Goal: Task Accomplishment & Management: Manage account settings

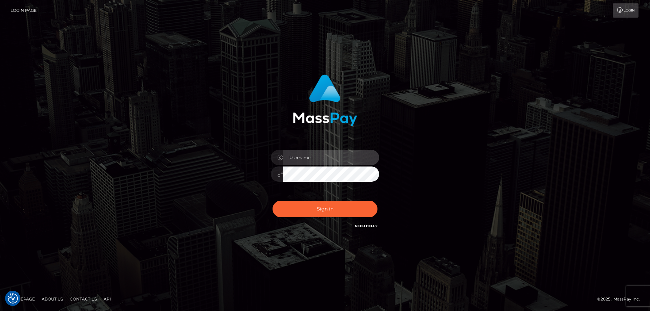
type input "Dan.Cirnat"
click at [376, 200] on div at bounding box center [316, 220] width 139 height 77
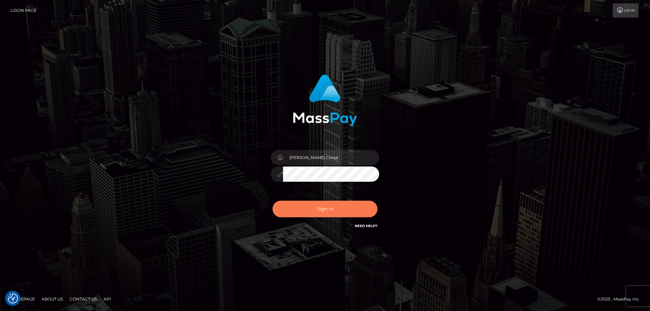
click at [309, 210] on button "Sign in" at bounding box center [325, 209] width 105 height 17
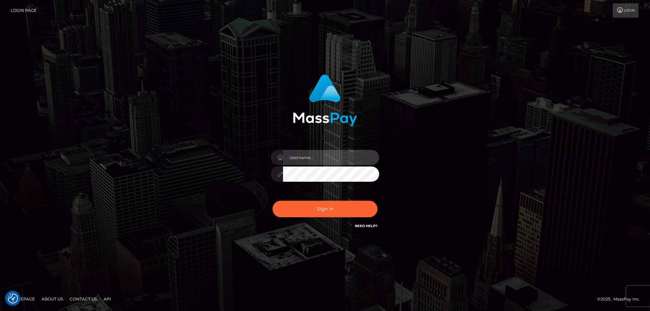
type input "Dan.Cirnat"
click at [374, 198] on div at bounding box center [316, 220] width 139 height 77
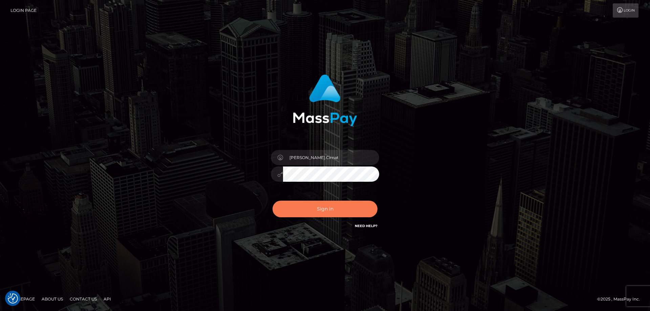
click at [336, 203] on button "Sign in" at bounding box center [325, 209] width 105 height 17
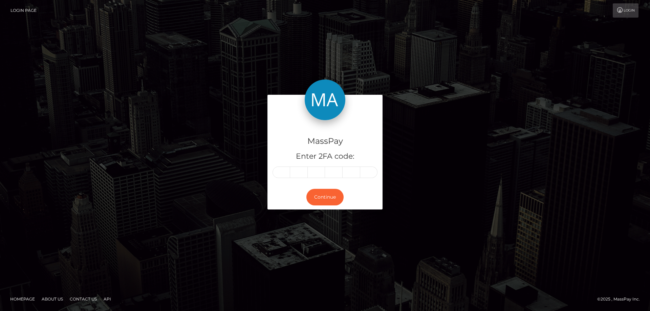
click at [277, 170] on input "text" at bounding box center [282, 173] width 18 height 12
type input "0"
type input "3"
type input "2"
type input "0"
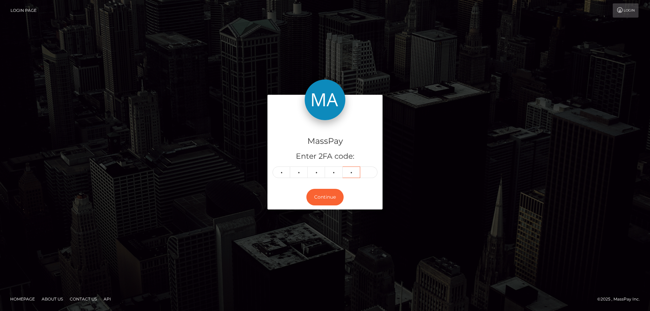
type input "9"
type input "6"
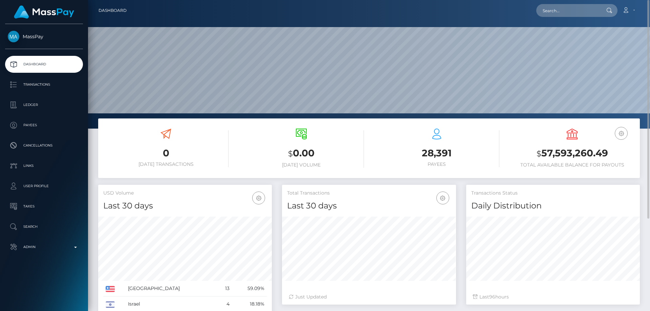
scroll to position [120, 174]
paste input "9dfda90c-9771-11f0-bd85-0694aced620b"
type input "9dfda90c-9771-11f0-bd85-0694aced620b"
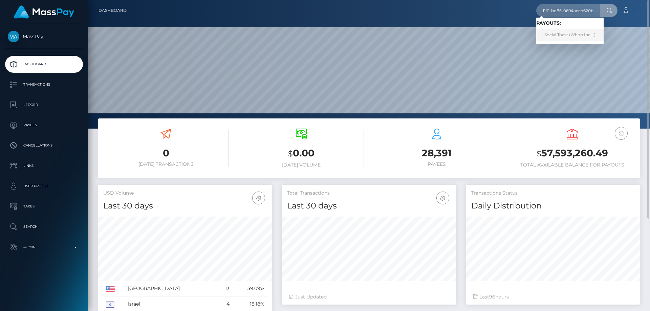
click at [571, 37] on link "Social Toast (Whop Inc - )" at bounding box center [569, 35] width 67 height 13
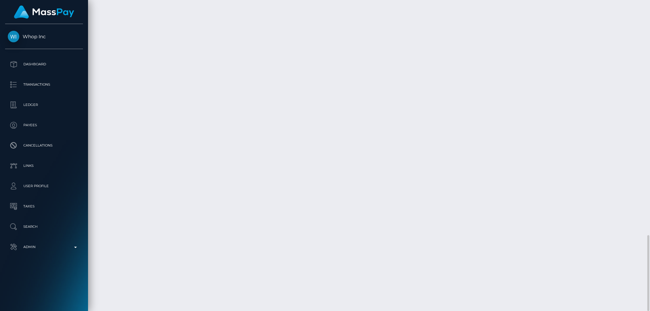
scroll to position [81, 174]
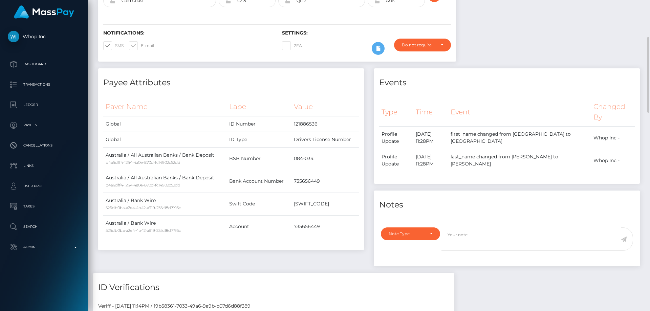
scroll to position [0, 0]
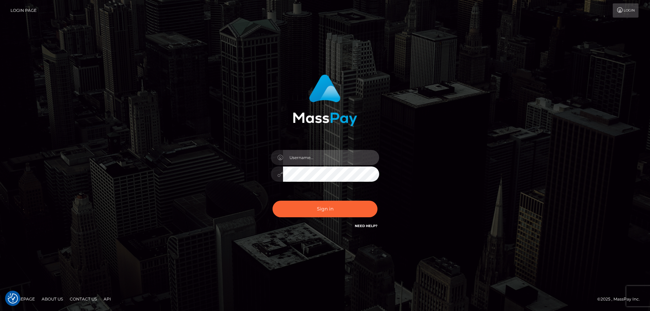
type input "Dan.Cirnat"
click at [374, 196] on div at bounding box center [316, 220] width 139 height 77
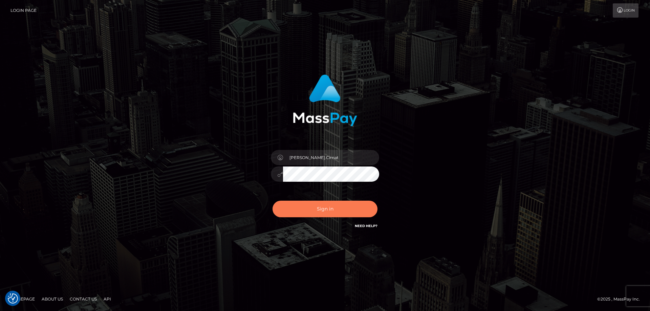
click at [343, 202] on button "Sign in" at bounding box center [325, 209] width 105 height 17
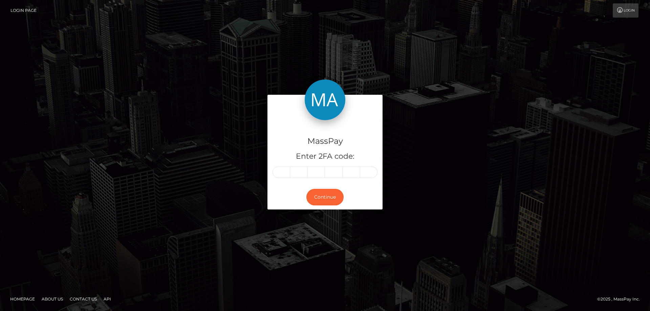
click at [288, 173] on input "text" at bounding box center [282, 173] width 18 height 12
type input "5"
type input "7"
type input "9"
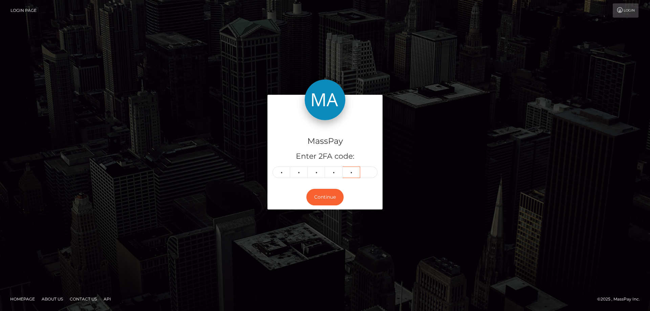
type input "7"
type input "2"
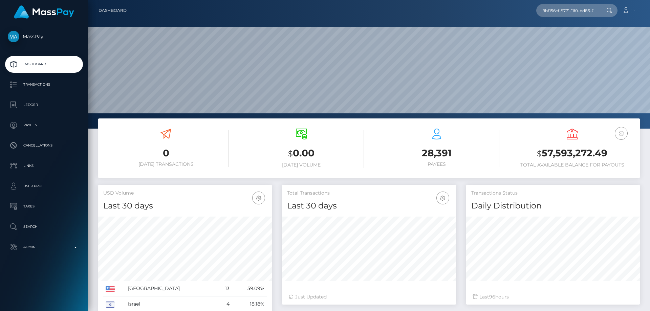
scroll to position [120, 174]
type input "9bf156cf-9771-11f0-bd85-0694aced620b"
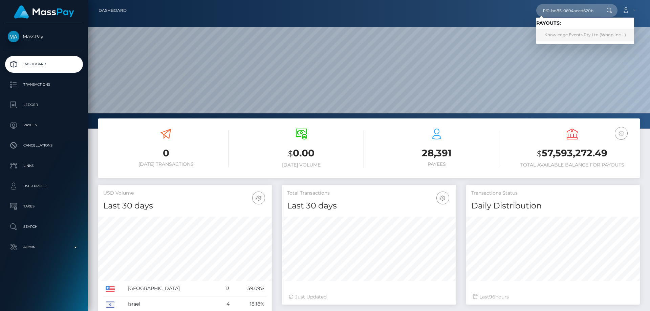
click at [581, 37] on link "Knowledge Events Pty Ltd (Whop Inc - )" at bounding box center [585, 35] width 98 height 13
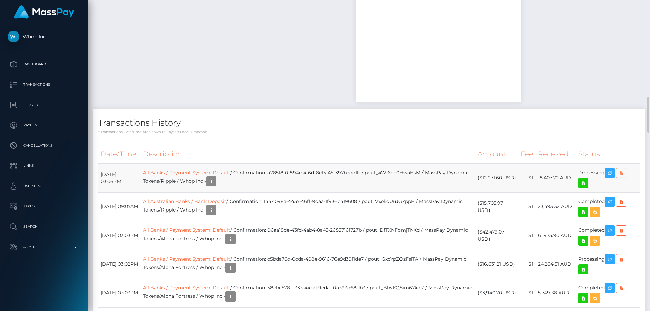
scroll to position [81, 174]
click at [626, 172] on icon at bounding box center [621, 173] width 8 height 8
click at [624, 173] on icon at bounding box center [621, 173] width 8 height 8
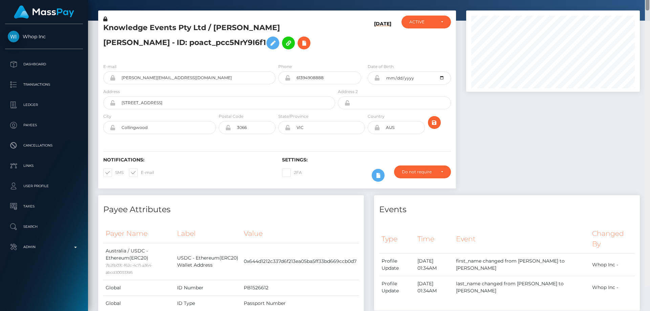
scroll to position [0, 0]
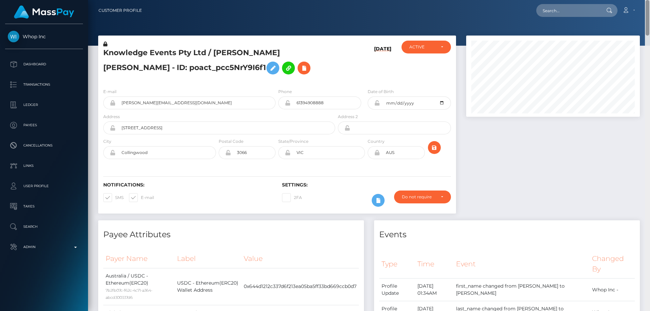
drag, startPoint x: 648, startPoint y: 15, endPoint x: 650, endPoint y: -1, distance: 16.0
click at [650, 0] on html "Whop Inc Dashboard Transactions Ledger Payees Cancellations Links" at bounding box center [325, 155] width 650 height 311
paste input "7127ea60-9383-11f0-bd85-0694aced620b"
type input "7127ea60-9383-11f0-bd85-0694aced620b"
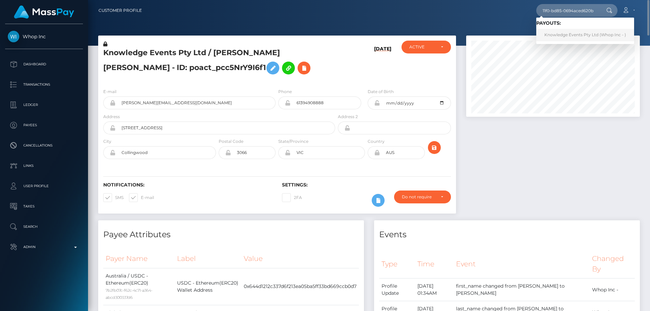
click at [564, 38] on link "Knowledge Events Pty Ltd (Whop Inc - )" at bounding box center [585, 35] width 98 height 13
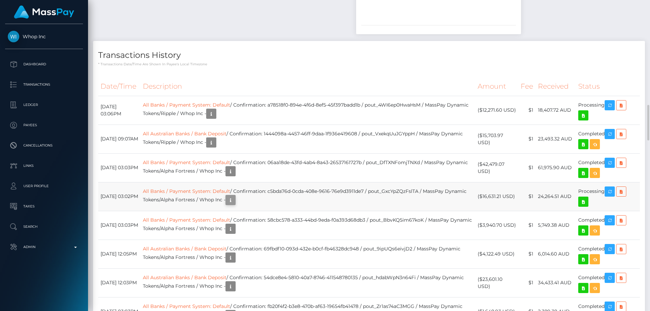
scroll to position [81, 174]
click at [625, 191] on icon at bounding box center [621, 192] width 8 height 8
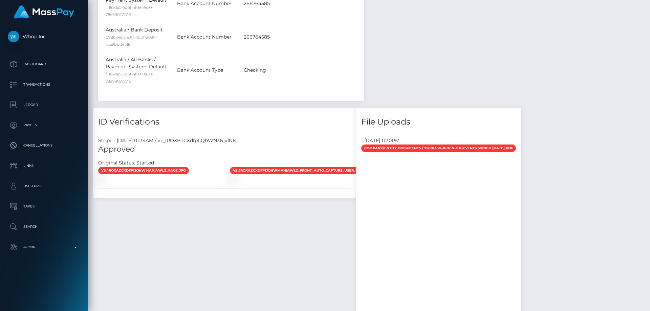
scroll to position [0, 0]
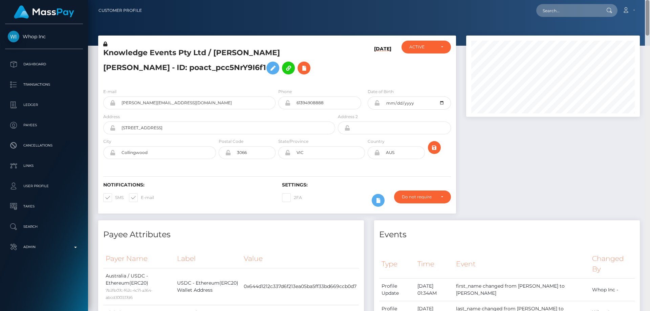
drag, startPoint x: 648, startPoint y: 130, endPoint x: 650, endPoint y: -9, distance: 139.2
click at [650, 0] on html "Whop Inc Dashboard Transactions Ledger Payees Cancellations Links" at bounding box center [325, 155] width 650 height 311
paste input "71ffdb28-9383-11f0-bd85-0694aced620b"
type input "71ffdb28-9383-11f0-bd85-0694aced620b"
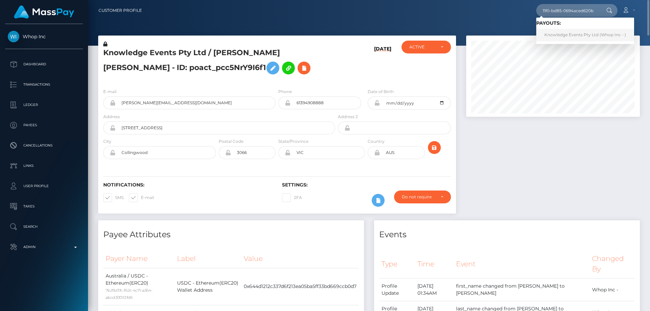
click at [555, 31] on link "Knowledge Events Pty Ltd (Whop Inc - )" at bounding box center [585, 35] width 98 height 13
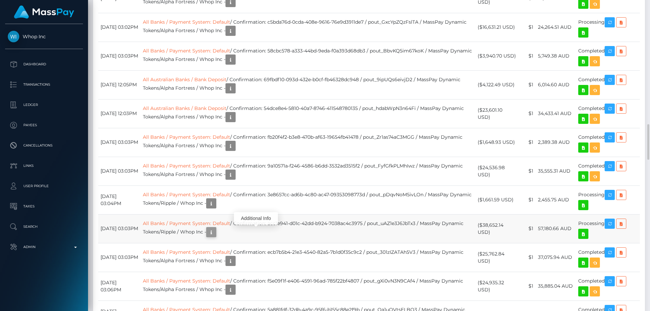
scroll to position [81, 174]
click at [220, 225] on link "All Banks / Payment System: Default" at bounding box center [186, 223] width 87 height 6
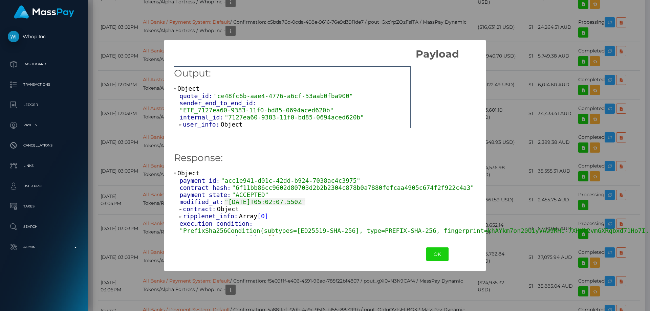
click at [532, 140] on div "Output: Object quote_id: "ce48fc6b-aae4-4776-a6cf-53aab0fba900" sender_end_to_e…" at bounding box center [437, 148] width 547 height 177
click at [567, 191] on div "contract_hash: "6f11bb86cc9602d80703d2b2b2304c878b0a7880fefcaa4905c674f2f922c4a…" at bounding box center [440, 187] width 521 height 7
drag, startPoint x: 558, startPoint y: 177, endPoint x: 496, endPoint y: 126, distance: 80.6
click at [557, 172] on div "Object payment_id: "acc1e941-d01c-42dd-b924-7038ac4c3975" contract_hash: "6f11b…" at bounding box center [437, 270] width 527 height 201
click at [426, 251] on button "OK" at bounding box center [437, 255] width 22 height 14
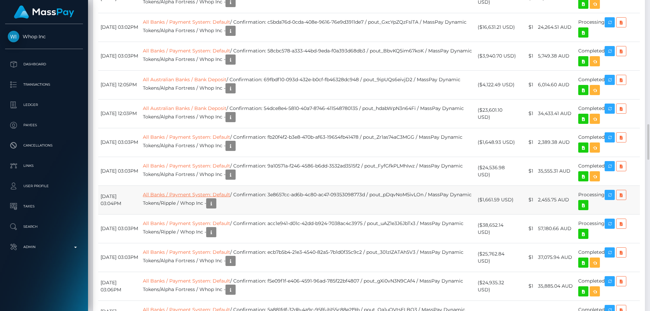
click at [230, 192] on link "All Banks / Payment System: Default" at bounding box center [186, 195] width 87 height 6
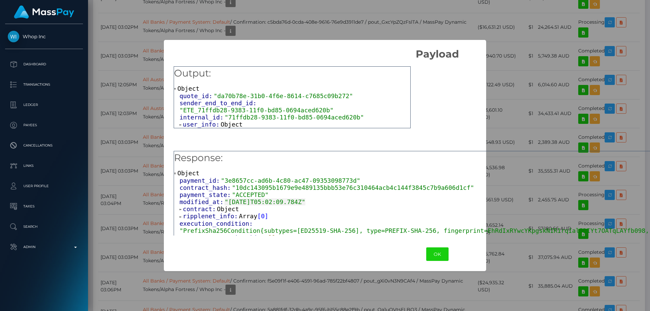
click at [540, 204] on div "modified_at: "2025-09-17T05:02:09.784Z"" at bounding box center [440, 201] width 521 height 7
click at [426, 255] on button "OK" at bounding box center [437, 255] width 22 height 14
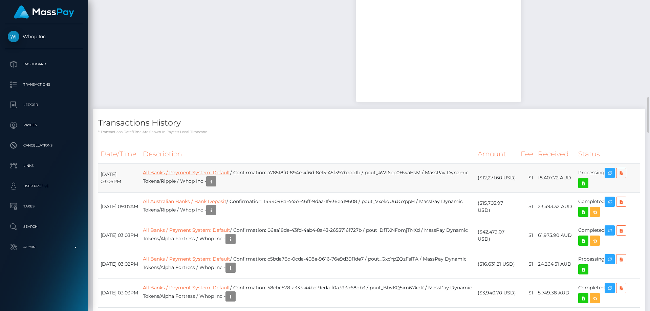
click at [230, 174] on link "All Banks / Payment System: Default" at bounding box center [186, 173] width 87 height 6
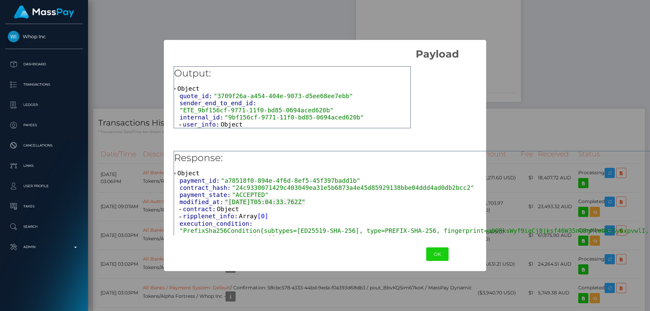
click at [551, 137] on div "Output: Object quote_id: "3709f26a-a454-404e-9073-d5ee68ee7ebb" sender_end_to_e…" at bounding box center [437, 148] width 547 height 177
click at [540, 140] on div "Output: Object quote_id: "3709f26a-a454-404e-9073-d5ee68ee7ebb" sender_end_to_e…" at bounding box center [437, 148] width 547 height 177
click at [426, 249] on button "OK" at bounding box center [437, 255] width 22 height 14
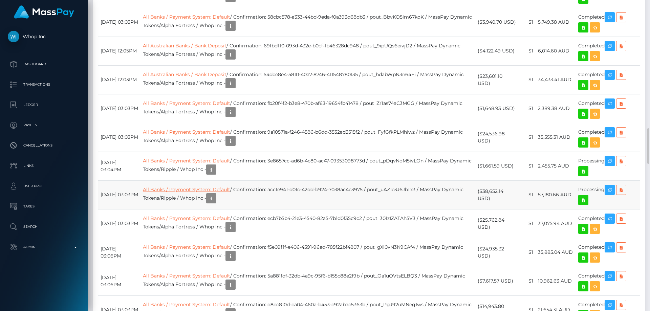
click at [215, 189] on link "All Banks / Payment System: Default" at bounding box center [186, 190] width 87 height 6
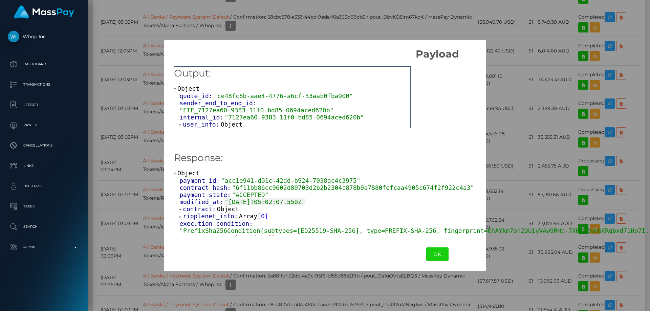
click at [512, 213] on div "contract: Object" at bounding box center [440, 209] width 521 height 7
click at [528, 216] on div "ripplenet_info: Array [ 0 ]" at bounding box center [440, 216] width 521 height 7
click at [426, 256] on button "OK" at bounding box center [437, 255] width 22 height 14
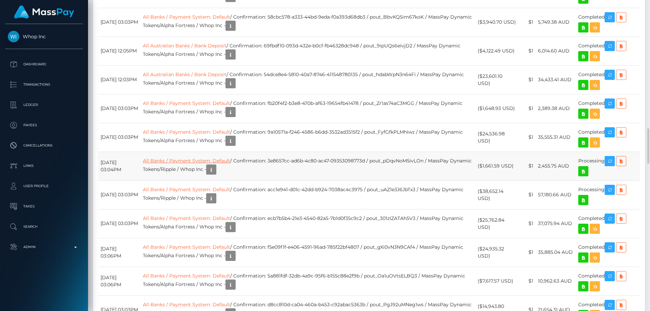
click at [224, 160] on link "All Banks / Payment System: Default" at bounding box center [186, 161] width 87 height 6
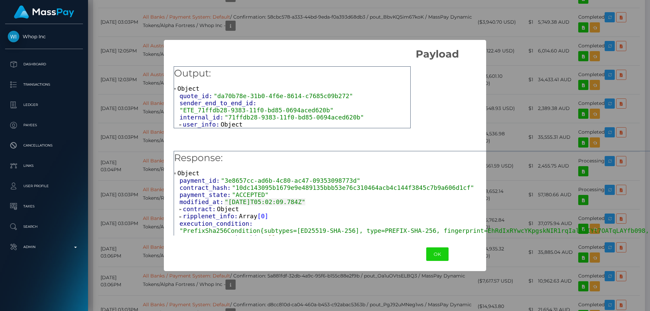
click at [527, 226] on div "execution_condition: "PrefixSha256Condition{subtypes=[ED25519-SHA-256], type=PR…" at bounding box center [440, 227] width 521 height 14
click at [554, 186] on div "contract_hash: "10dc143095b1679e9e489135bbb53e76c310464acb4c144f3845c7b9a606d1c…" at bounding box center [440, 187] width 521 height 7
click at [426, 250] on button "OK" at bounding box center [437, 255] width 22 height 14
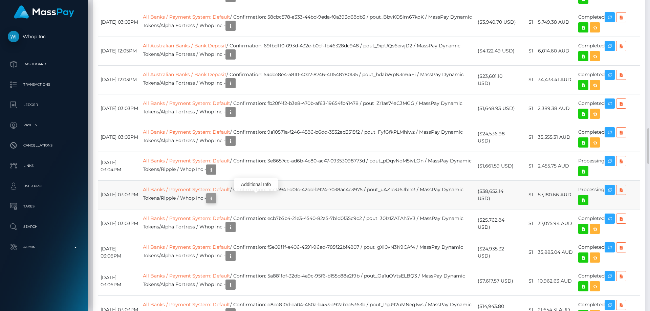
click at [215, 198] on icon "button" at bounding box center [211, 198] width 8 height 8
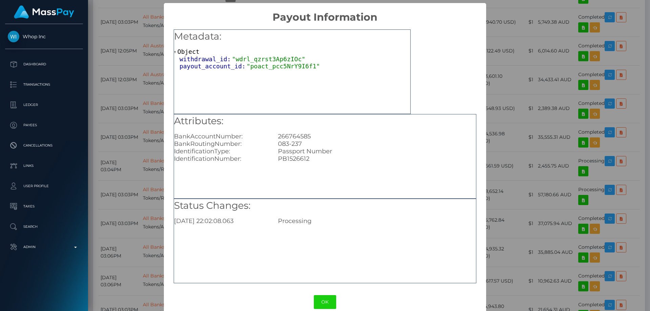
click at [496, 223] on div "× Payout Information Metadata: Object withdrawal_id: "wdrl_qzrst3Ap6zIOc" payou…" at bounding box center [325, 155] width 650 height 311
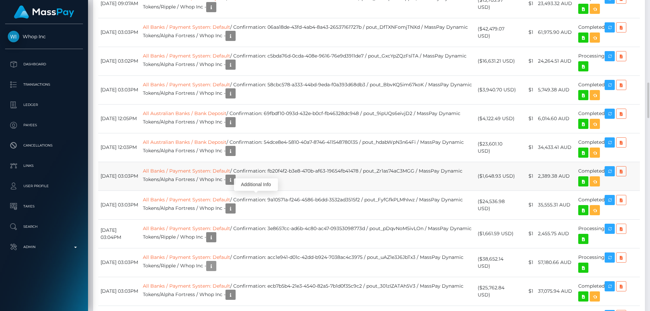
scroll to position [1016, 0]
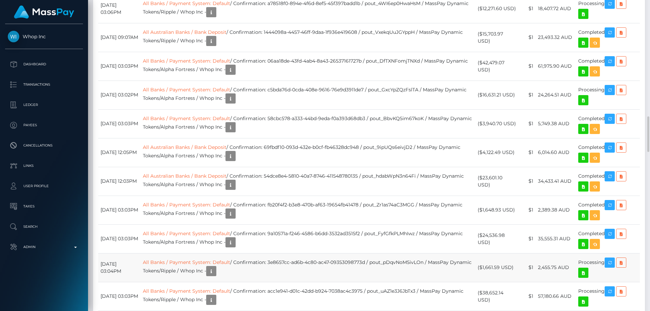
click at [512, 269] on td "($1,661.59 USD)" at bounding box center [497, 267] width 43 height 29
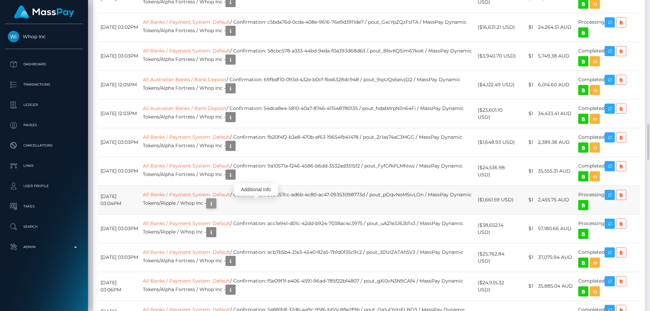
scroll to position [81, 174]
click at [210, 194] on link "All Banks / Payment System: Default" at bounding box center [186, 195] width 87 height 6
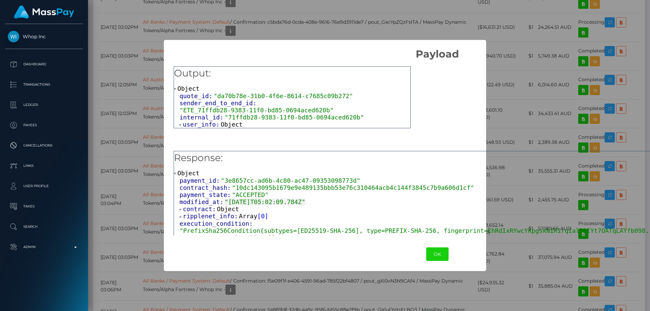
click at [521, 136] on div "Output: Object quote_id: "da70b78e-31b0-4f6e-8614-c7685c09b272" sender_end_to_e…" at bounding box center [437, 148] width 547 height 177
click at [515, 163] on h5 "Response:" at bounding box center [437, 158] width 527 height 14
click at [543, 173] on div "Object payment_id: "3e8657cc-ad6b-4c80-ac47-09353098773d" contract_hash: "10dc1…" at bounding box center [437, 270] width 527 height 201
click at [528, 141] on div "Output: Object quote_id: "da70b78e-31b0-4f6e-8614-c7685c09b272" sender_end_to_e…" at bounding box center [437, 148] width 547 height 177
click at [426, 254] on button "OK" at bounding box center [437, 255] width 22 height 14
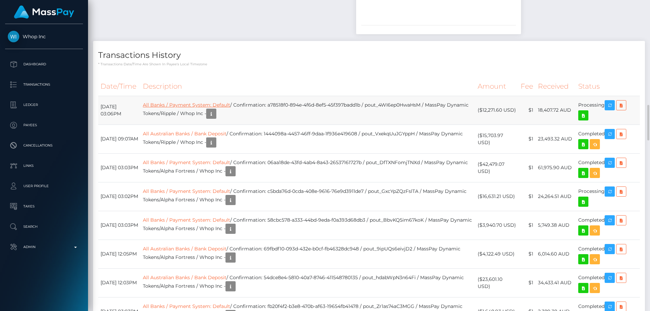
click at [227, 103] on link "All Banks / Payment System: Default" at bounding box center [186, 105] width 87 height 6
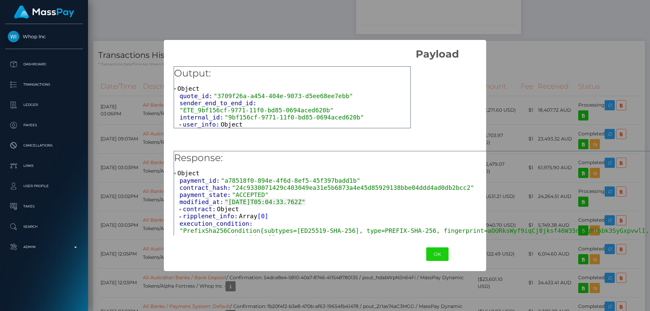
click at [540, 108] on div "Output: Object quote_id: "3709f26a-a454-404e-9073-d5ee68ee7ebb" sender_end_to_e…" at bounding box center [437, 148] width 547 height 177
click at [545, 68] on div "Output: Object quote_id: "3709f26a-a454-404e-9073-d5ee68ee7ebb" sender_end_to_e…" at bounding box center [437, 148] width 547 height 177
click at [545, 114] on div "Output: Object quote_id: "3709f26a-a454-404e-9073-d5ee68ee7ebb" sender_end_to_e…" at bounding box center [437, 148] width 547 height 177
click at [549, 64] on div "Output: Object quote_id: "3709f26a-a454-404e-9073-d5ee68ee7ebb" sender_end_to_e…" at bounding box center [437, 148] width 547 height 177
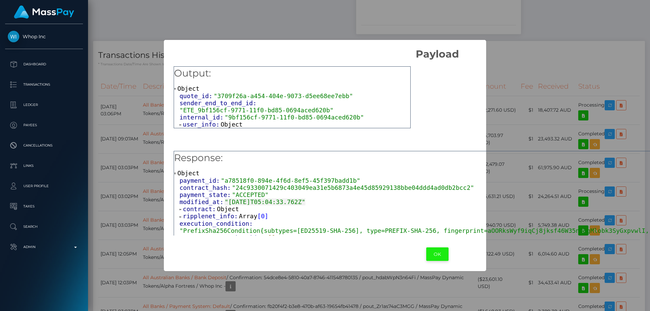
click at [426, 259] on button "OK" at bounding box center [437, 255] width 22 height 14
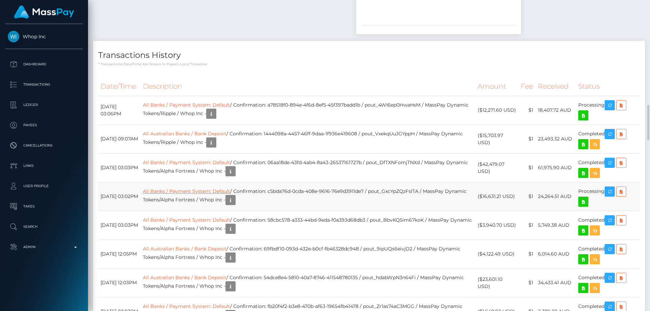
click at [217, 192] on link "All Banks / Payment System: Default" at bounding box center [186, 191] width 87 height 6
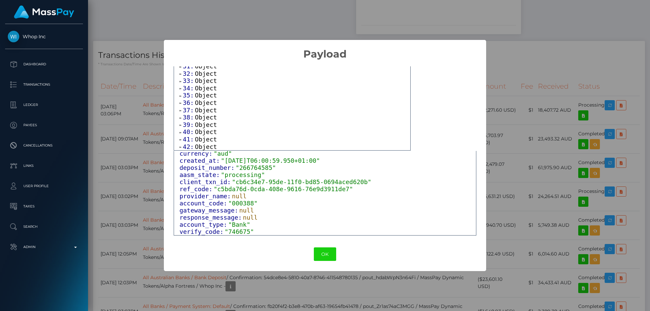
scroll to position [54, 0]
click at [544, 75] on div "× Payload Output: Array [ 43 ] 0: Object 1: Object 2: Object 3: Object 4: Objec…" at bounding box center [325, 155] width 650 height 311
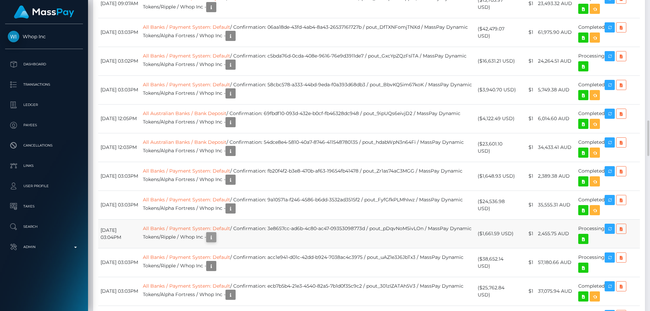
scroll to position [81, 174]
click at [230, 228] on link "All Banks / Payment System: Default" at bounding box center [186, 229] width 87 height 6
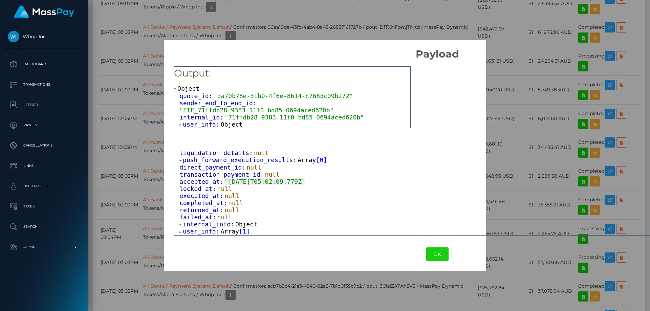
scroll to position [144, 0]
click at [565, 152] on div "liquidation_details: null" at bounding box center [440, 152] width 521 height 7
click at [545, 156] on div "push_forward_execution_results: Array [ 0 ]" at bounding box center [440, 159] width 521 height 7
click at [426, 251] on button "OK" at bounding box center [437, 255] width 22 height 14
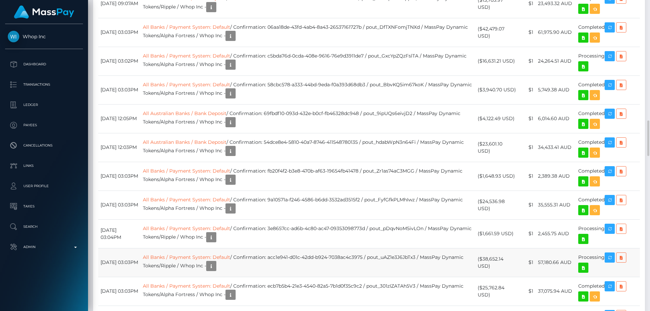
scroll to position [81, 174]
click at [230, 259] on link "All Banks / Payment System: Default" at bounding box center [186, 257] width 87 height 6
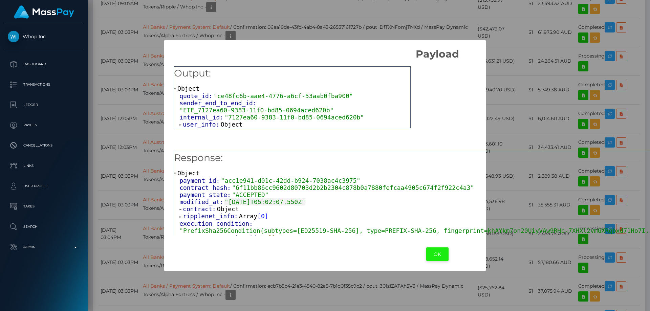
click at [426, 256] on button "OK" at bounding box center [437, 255] width 22 height 14
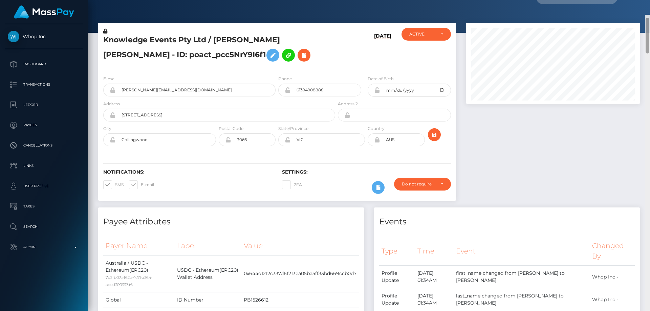
scroll to position [0, 0]
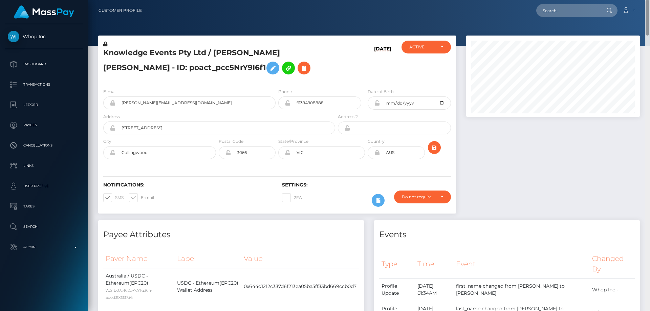
drag, startPoint x: 647, startPoint y: 137, endPoint x: 644, endPoint y: 16, distance: 120.9
click at [644, 16] on div "Customer Profile Loading... Loading..." at bounding box center [369, 155] width 562 height 311
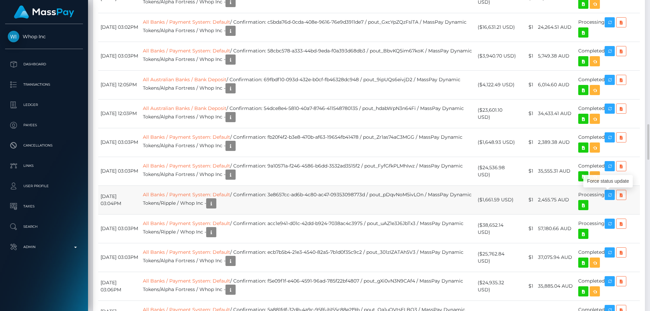
scroll to position [81, 174]
click at [622, 194] on icon at bounding box center [621, 195] width 8 height 8
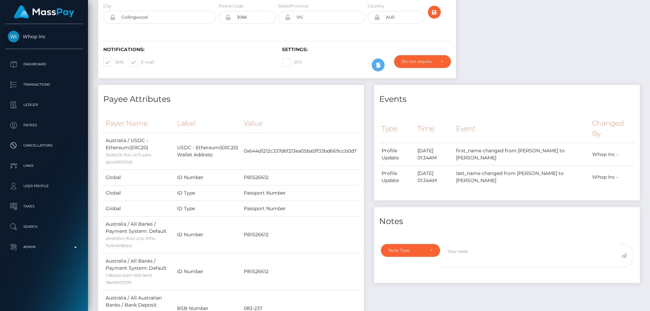
scroll to position [0, 0]
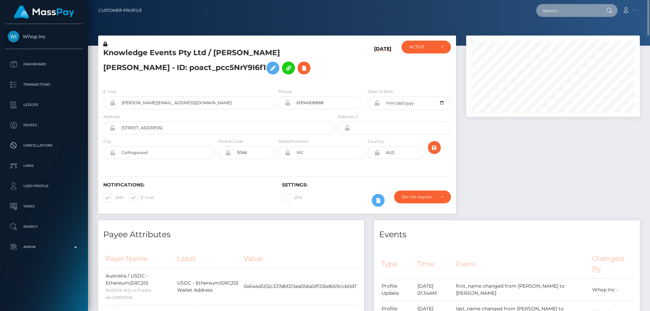
paste input "MSP37ddd4ca58774af"
type input "MSP37ddd4ca58774af"
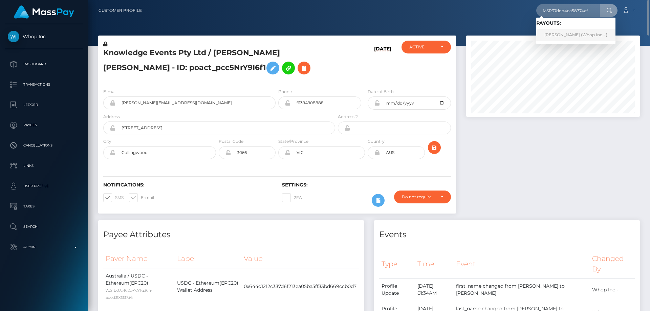
click at [567, 32] on link "RASHEED AHMED Ahmad (Whop Inc - )" at bounding box center [575, 35] width 79 height 13
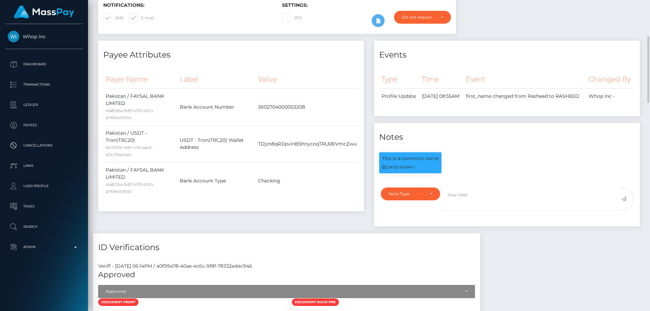
scroll to position [34, 0]
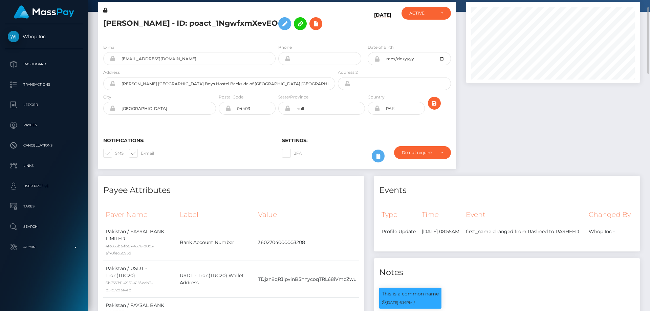
click at [183, 34] on h5 "RASHEED AHMED Ahmad - ID: poact_1NgwfxmXevEO" at bounding box center [217, 24] width 228 height 20
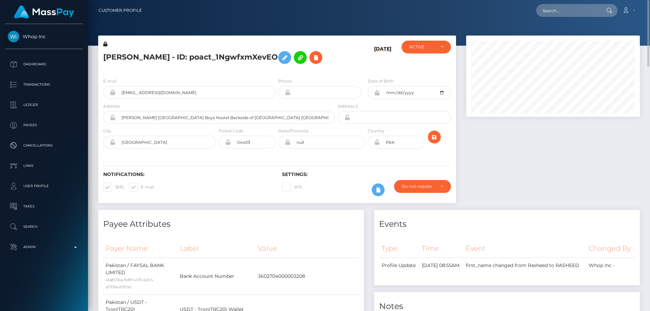
click at [106, 43] on icon at bounding box center [105, 44] width 4 height 5
click at [159, 67] on h5 "RASHEED AHMED Ahmad - ID: poact_1NgwfxmXevEO" at bounding box center [217, 58] width 228 height 20
click at [289, 58] on icon at bounding box center [285, 58] width 8 height 8
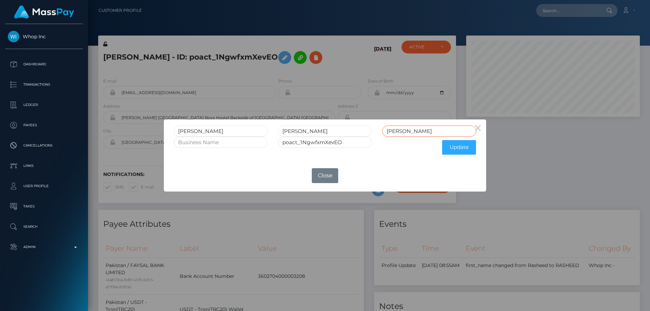
drag, startPoint x: 407, startPoint y: 132, endPoint x: 314, endPoint y: 138, distance: 93.0
click at [314, 135] on div "RASHEED AHMED Ahmad" at bounding box center [325, 131] width 313 height 11
drag, startPoint x: 309, startPoint y: 132, endPoint x: 272, endPoint y: 136, distance: 37.2
click at [272, 136] on form "RASHEED AHMED poact_1NgwfxmXevEO Update" at bounding box center [325, 142] width 303 height 33
paste input "AHMED"
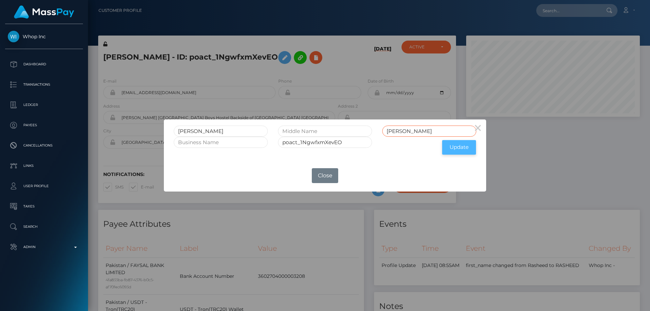
type input "AHMED"
click at [462, 147] on button "Update" at bounding box center [459, 147] width 34 height 15
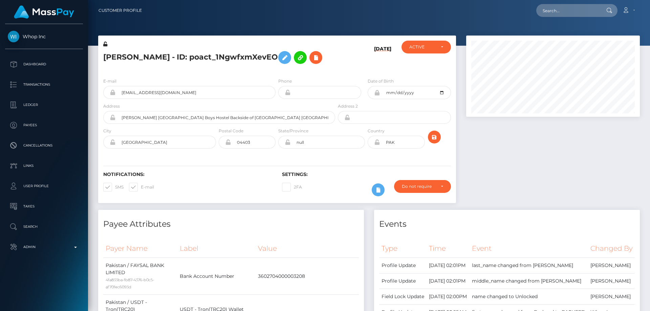
scroll to position [81, 174]
click at [105, 44] on icon at bounding box center [105, 44] width 4 height 5
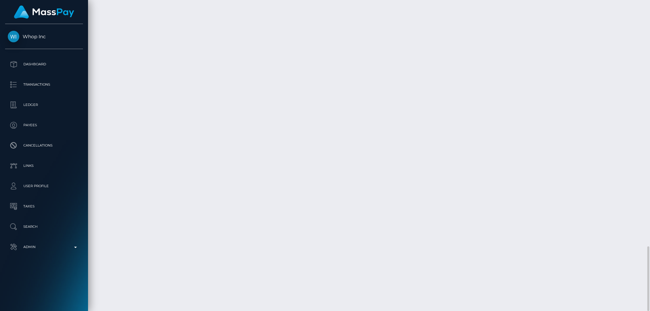
drag, startPoint x: 325, startPoint y: 297, endPoint x: 321, endPoint y: 295, distance: 3.6
